Goal: Task Accomplishment & Management: Complete application form

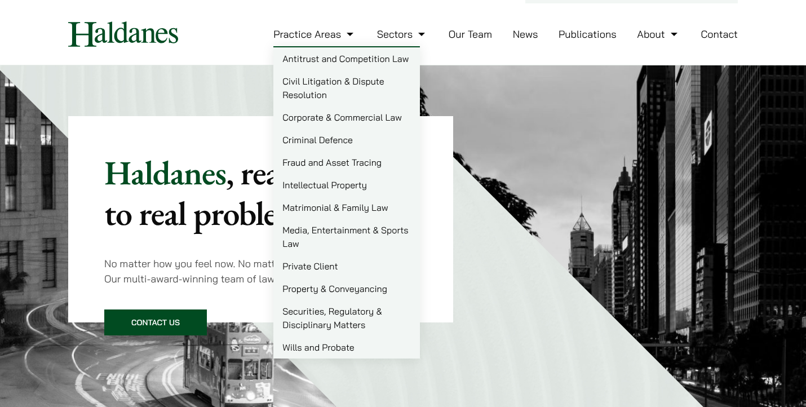
scroll to position [24, 0]
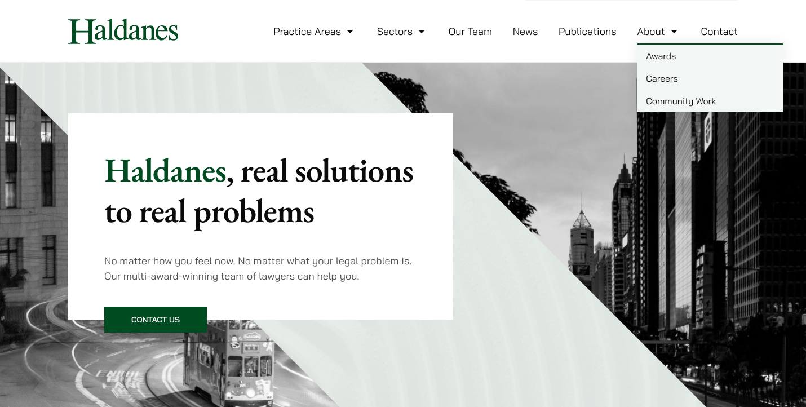
click at [659, 83] on link "Careers" at bounding box center [710, 78] width 147 height 23
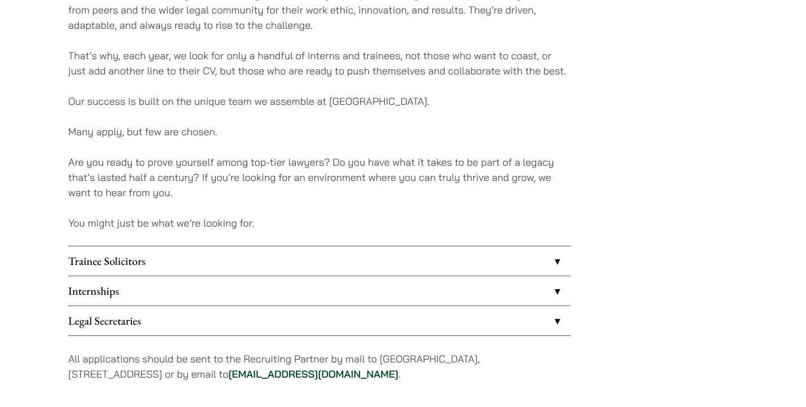
scroll to position [809, 0]
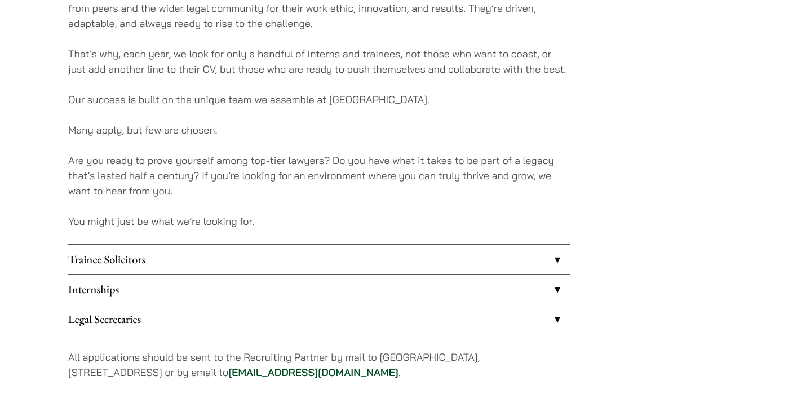
click at [301, 289] on link "Internships" at bounding box center [319, 289] width 502 height 29
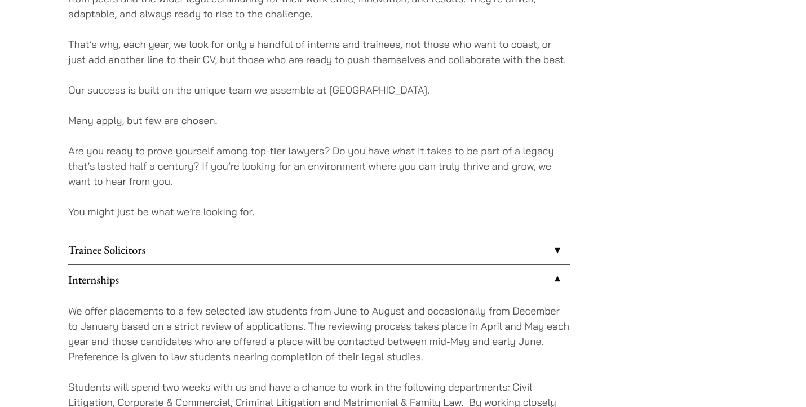
scroll to position [812, 0]
